Goal: Contribute content

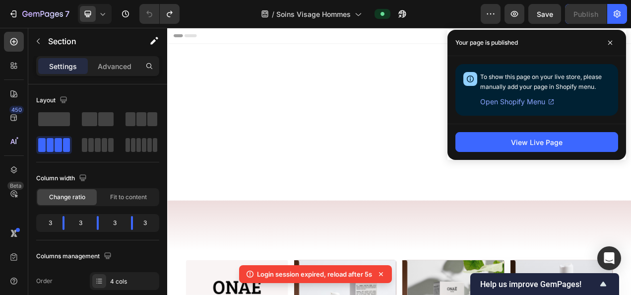
scroll to position [604, 0]
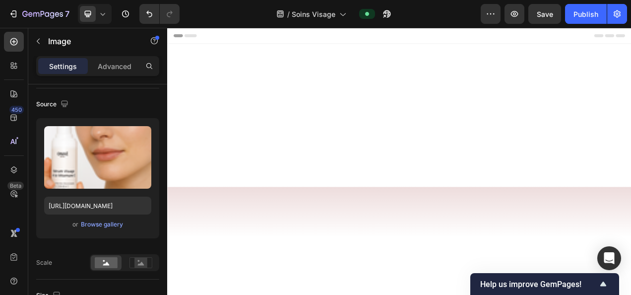
scroll to position [672, 0]
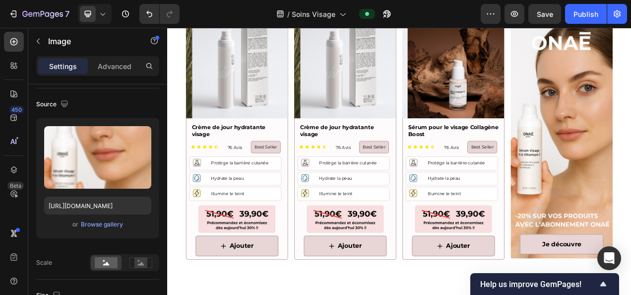
scroll to position [475, 0]
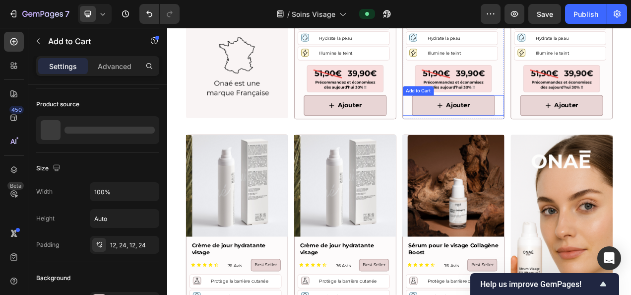
click at [579, 127] on button "Ajouter" at bounding box center [535, 127] width 106 height 26
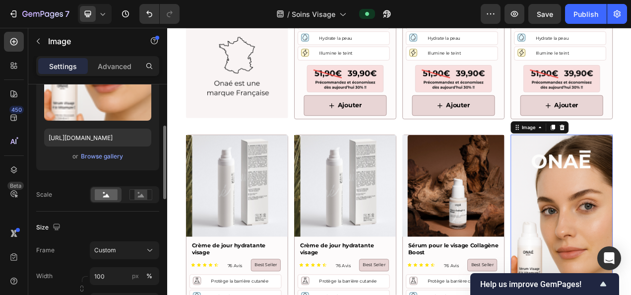
scroll to position [138, 0]
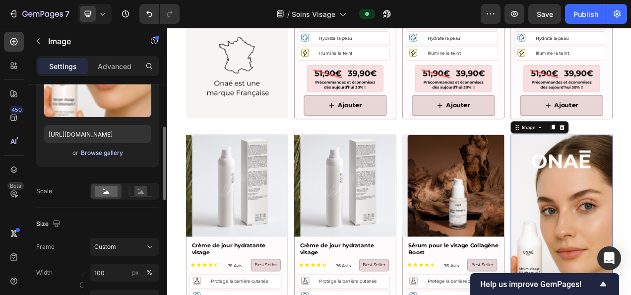
click at [103, 156] on div "Browse gallery" at bounding box center [102, 152] width 42 height 9
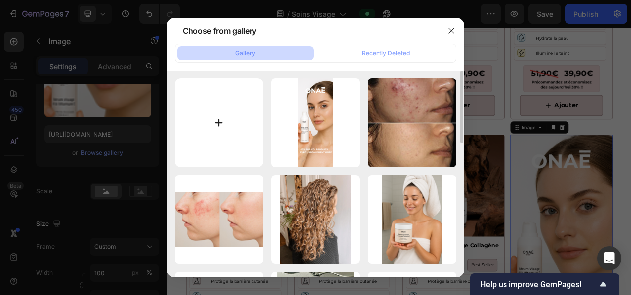
click at [217, 123] on input "file" at bounding box center [219, 122] width 89 height 89
type input "C:\fakepath\-20% sur vos produits avec l’abonnement onaé (27).png"
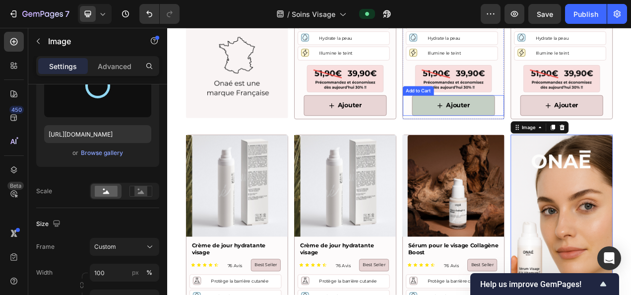
scroll to position [569, 0]
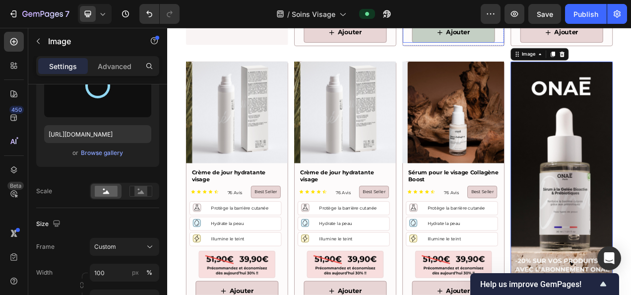
type input "https://cdn.shopify.com/s/files/1/0905/0859/1489/files/gempages_559583098073777…"
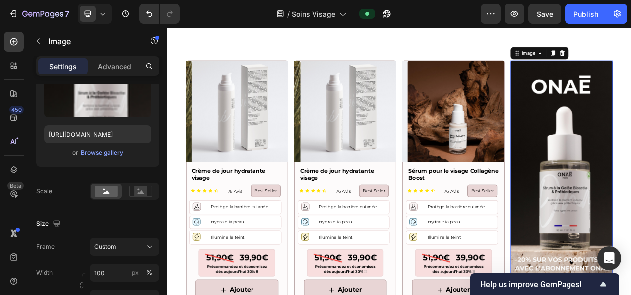
scroll to position [602, 0]
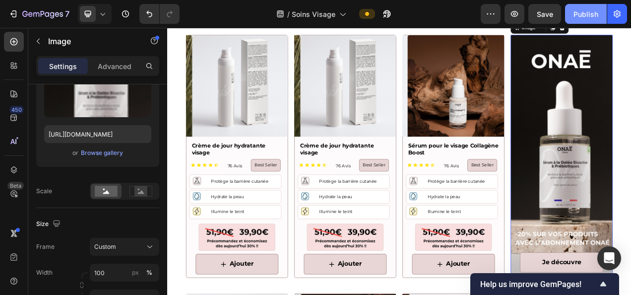
click at [581, 17] on div "Publish" at bounding box center [586, 14] width 25 height 10
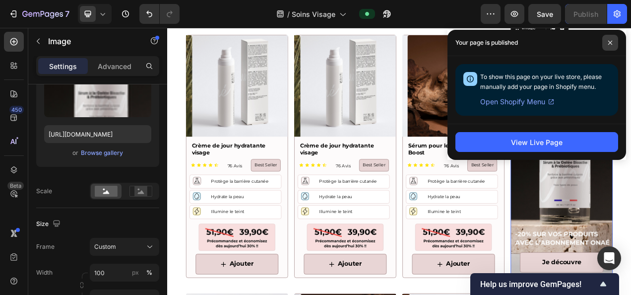
click at [611, 42] on icon at bounding box center [610, 42] width 5 height 5
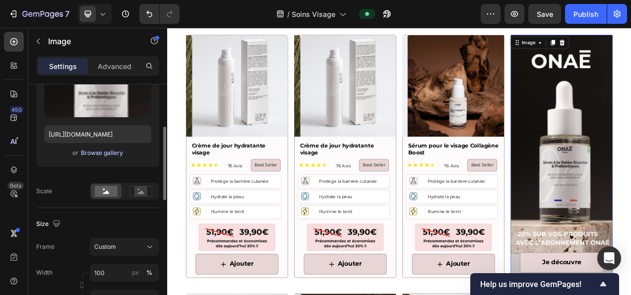
click at [92, 154] on div "Browse gallery" at bounding box center [102, 152] width 42 height 9
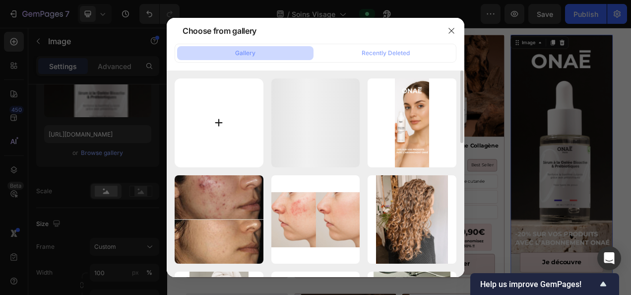
click at [218, 114] on input "file" at bounding box center [219, 122] width 89 height 89
type input "C:\fakepath\-20% sur vos produits avec l’abonnement onaé (28).png"
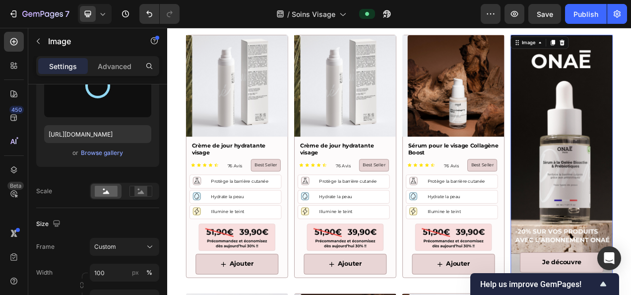
type input "https://cdn.shopify.com/s/files/1/0905/0859/1489/files/gempages_559583098073777…"
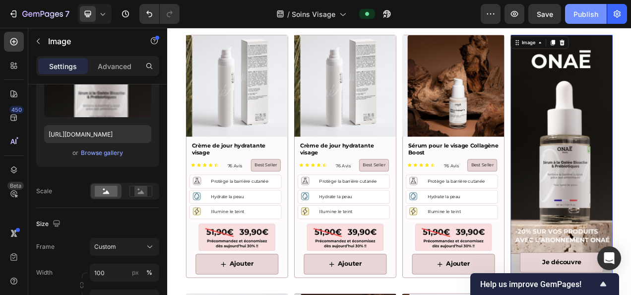
click at [590, 9] on div "Publish" at bounding box center [586, 14] width 25 height 10
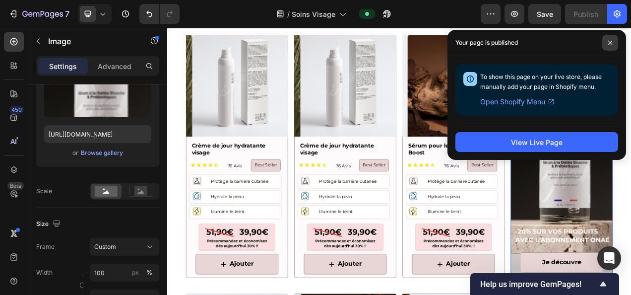
click at [610, 43] on icon at bounding box center [610, 42] width 5 height 5
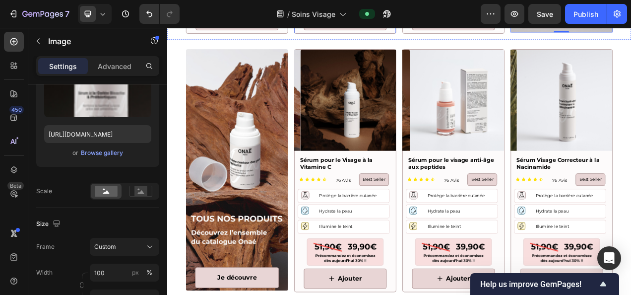
scroll to position [919, 0]
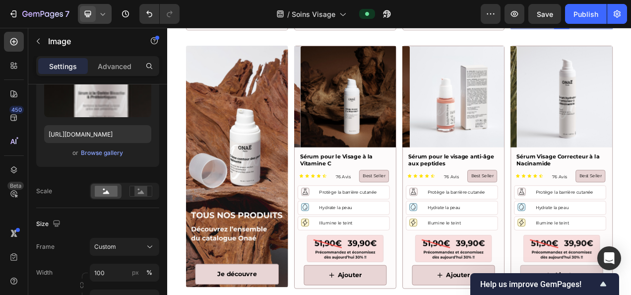
click at [99, 9] on icon at bounding box center [103, 14] width 10 height 10
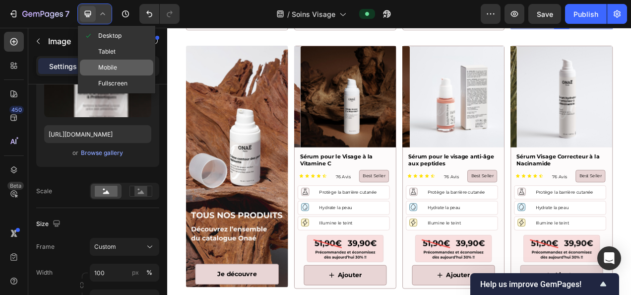
click at [115, 67] on span "Mobile" at bounding box center [107, 68] width 19 height 10
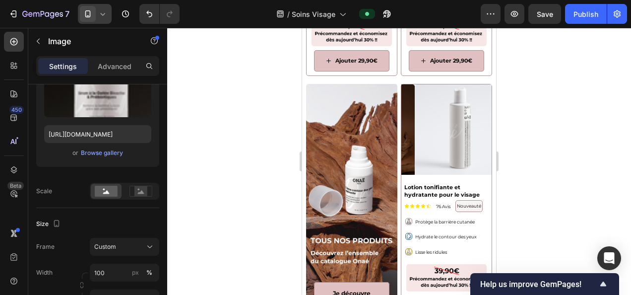
scroll to position [522, 0]
